Goal: Information Seeking & Learning: Learn about a topic

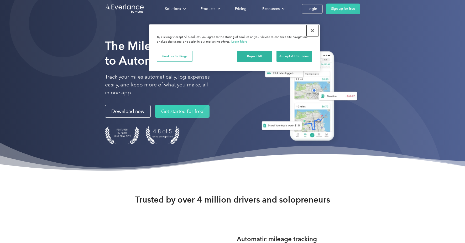
click at [312, 30] on button "Close" at bounding box center [313, 31] width 12 height 12
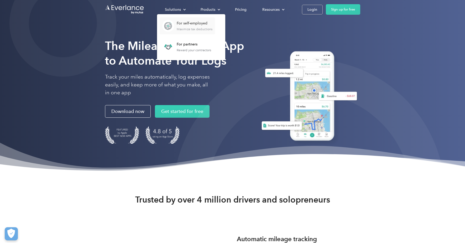
click at [203, 26] on div "For self-employed Maximize tax deductions" at bounding box center [195, 26] width 36 height 10
